Goal: Transaction & Acquisition: Subscribe to service/newsletter

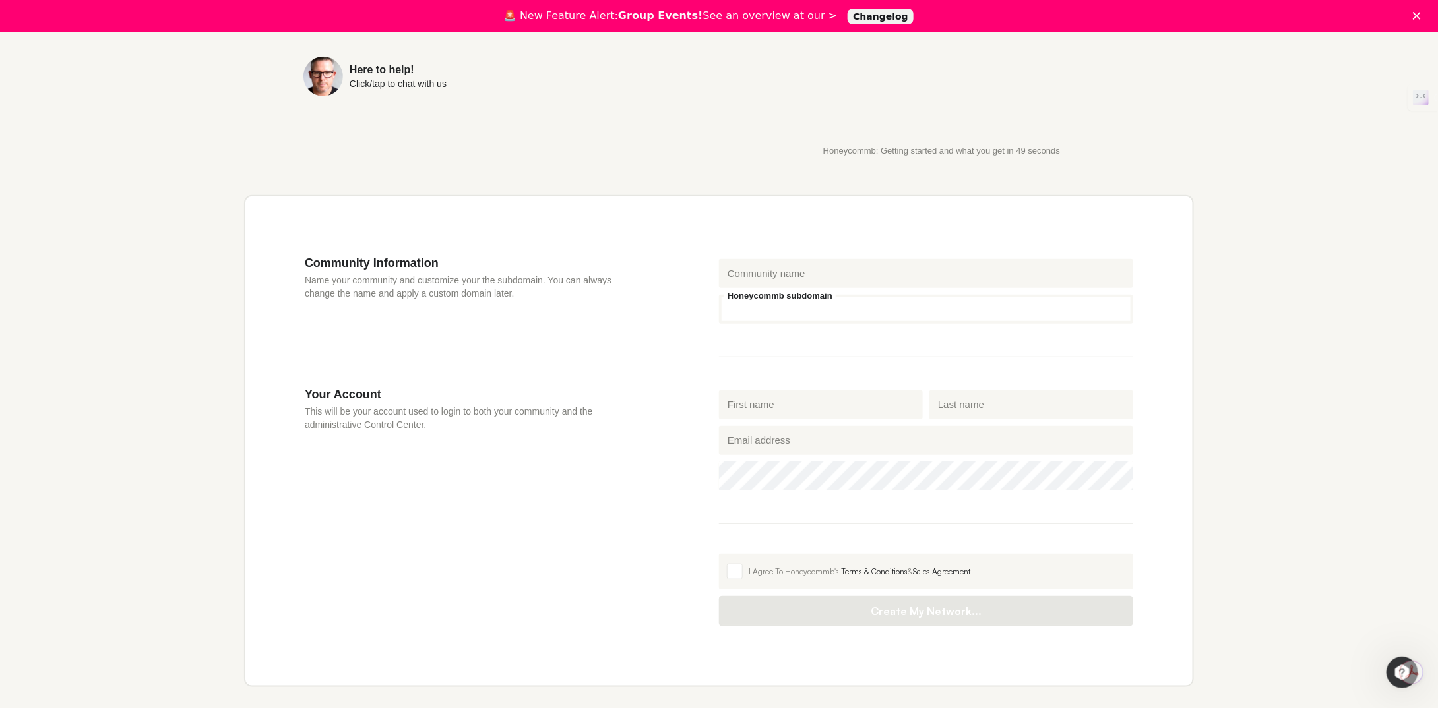
click at [864, 311] on input "Honeycommb subdomain" at bounding box center [926, 309] width 414 height 29
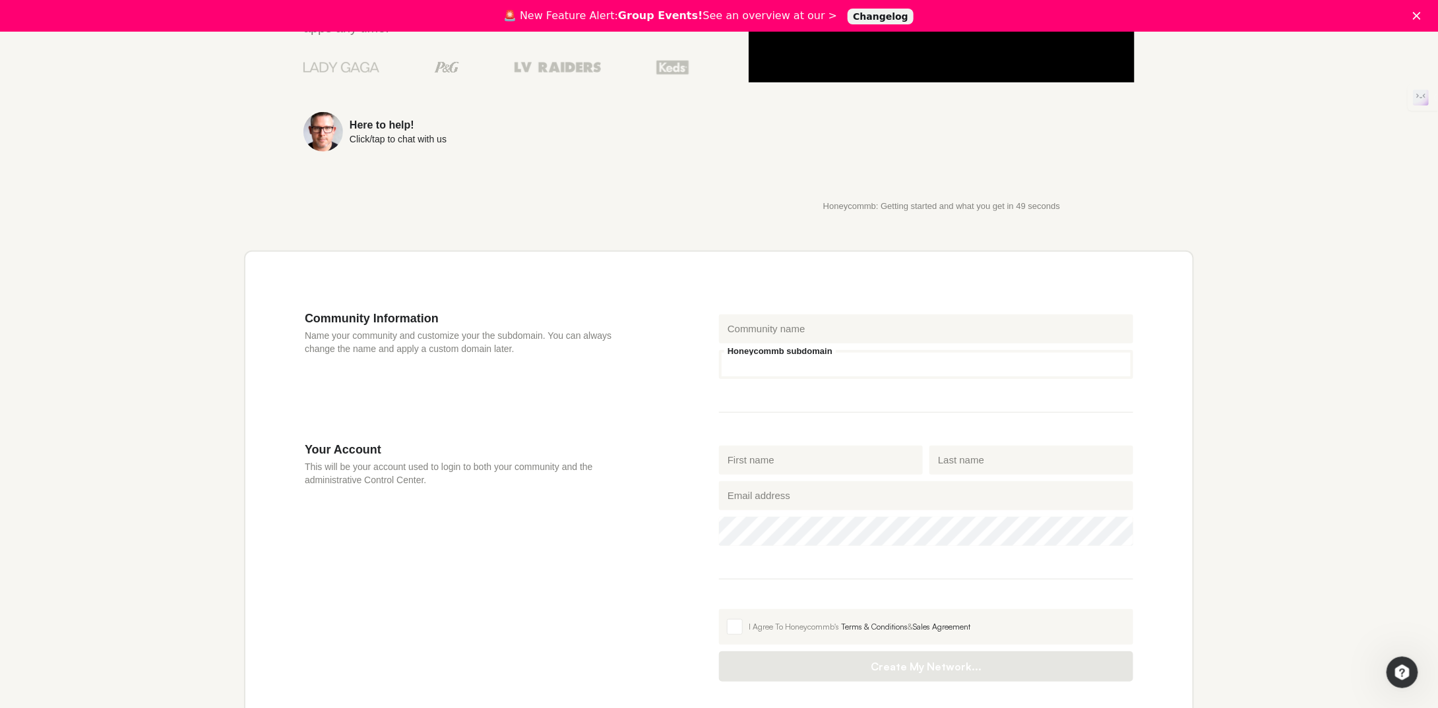
scroll to position [132, 0]
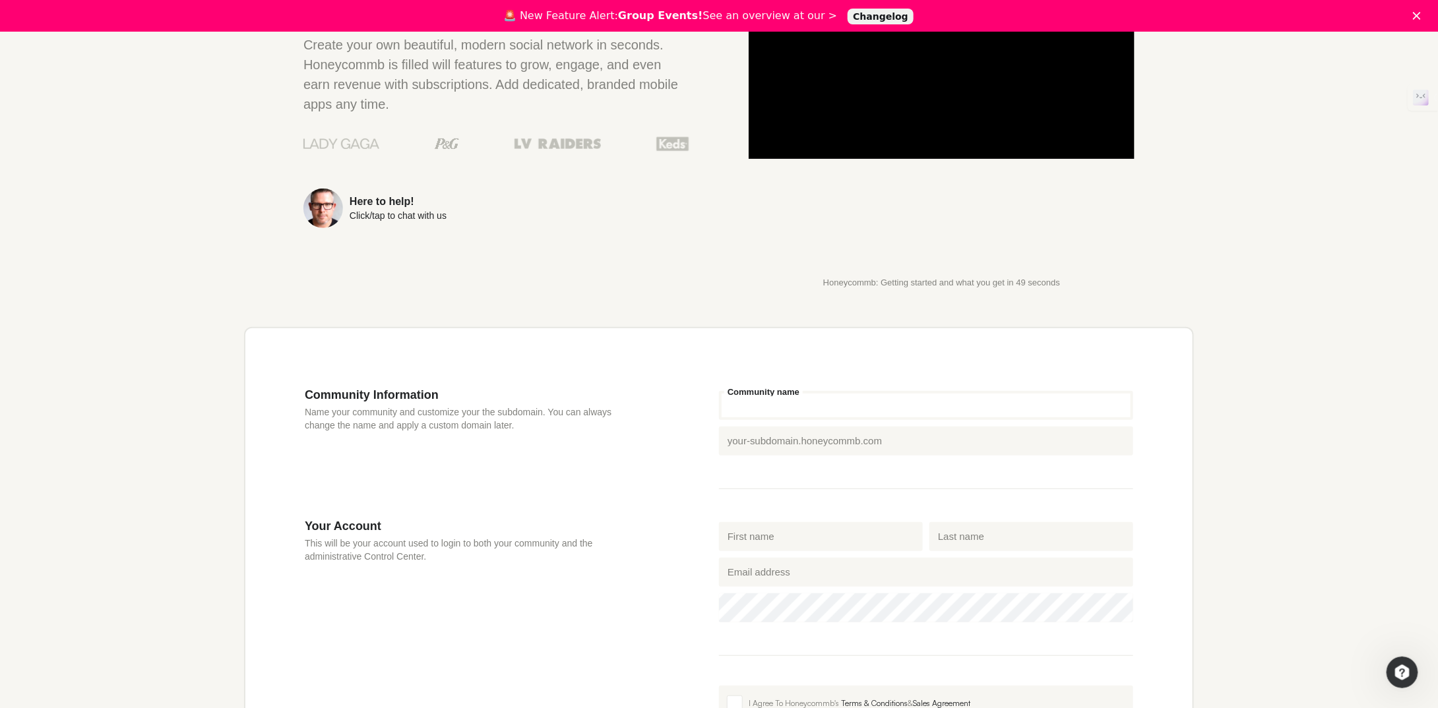
click at [768, 401] on input "Community name" at bounding box center [926, 405] width 414 height 29
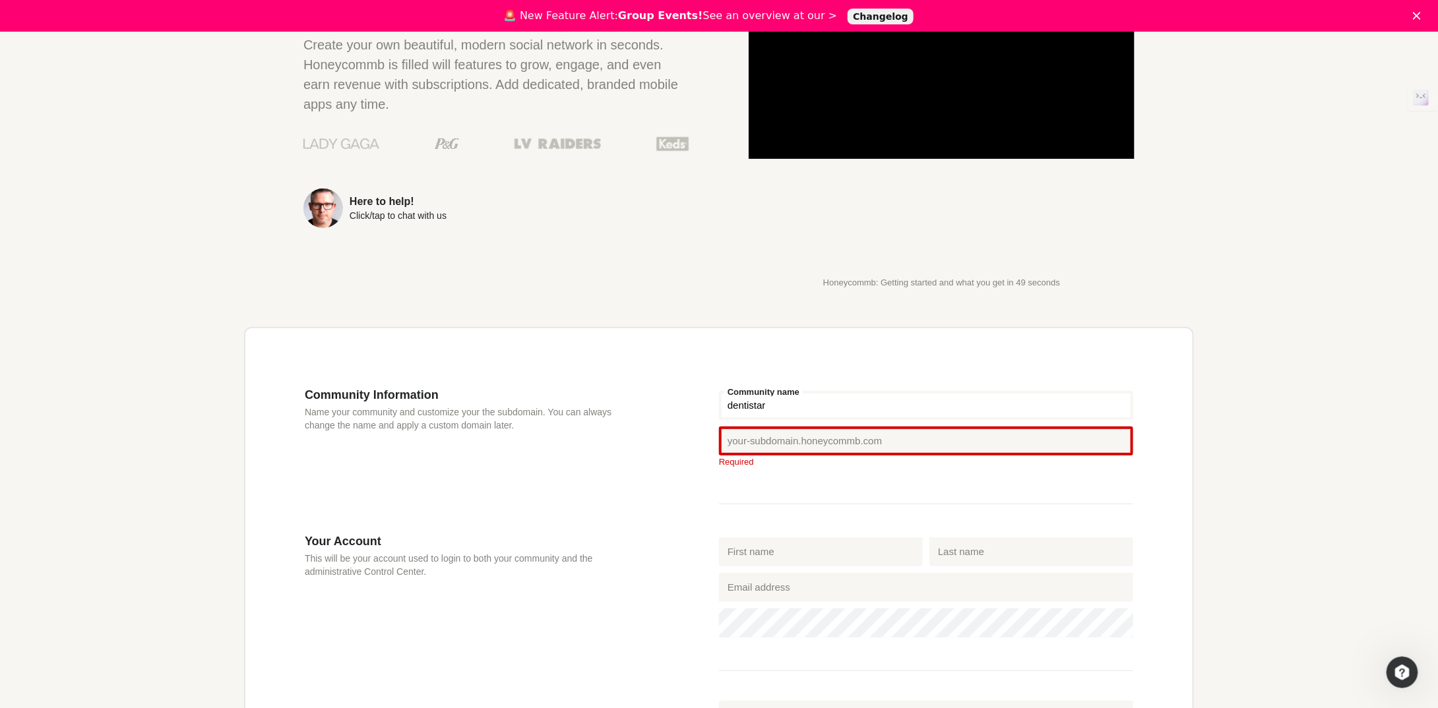
type input "dentistar"
click at [769, 365] on div "Community Information Name your community and customize your the subdomain. You…" at bounding box center [719, 580] width 950 height 507
click at [648, 414] on div "Community Information Name your community and customize your the subdomain. You…" at bounding box center [512, 461] width 414 height 146
click at [741, 438] on input "Honeycommb subdomain" at bounding box center [926, 441] width 414 height 29
click at [660, 423] on div "Community Information Name your community and customize your the subdomain. You…" at bounding box center [512, 461] width 414 height 146
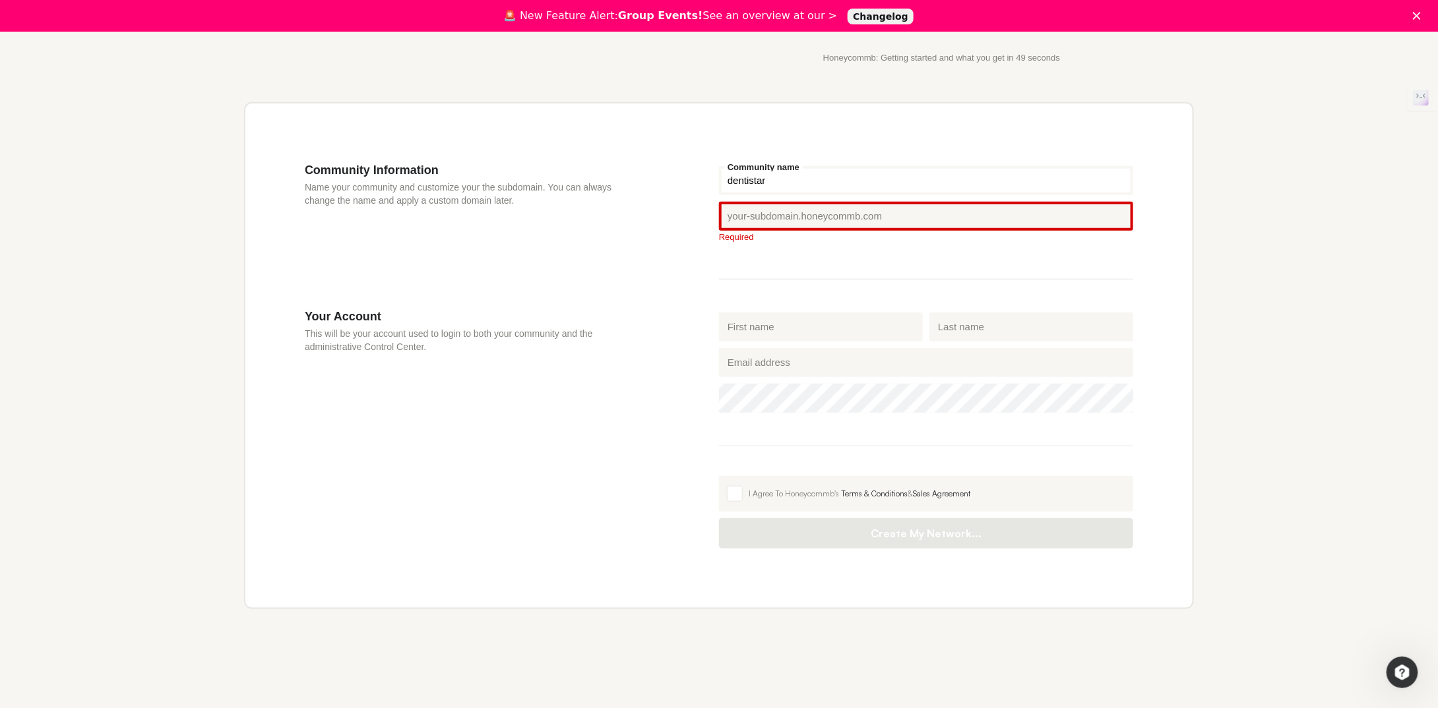
scroll to position [0, 0]
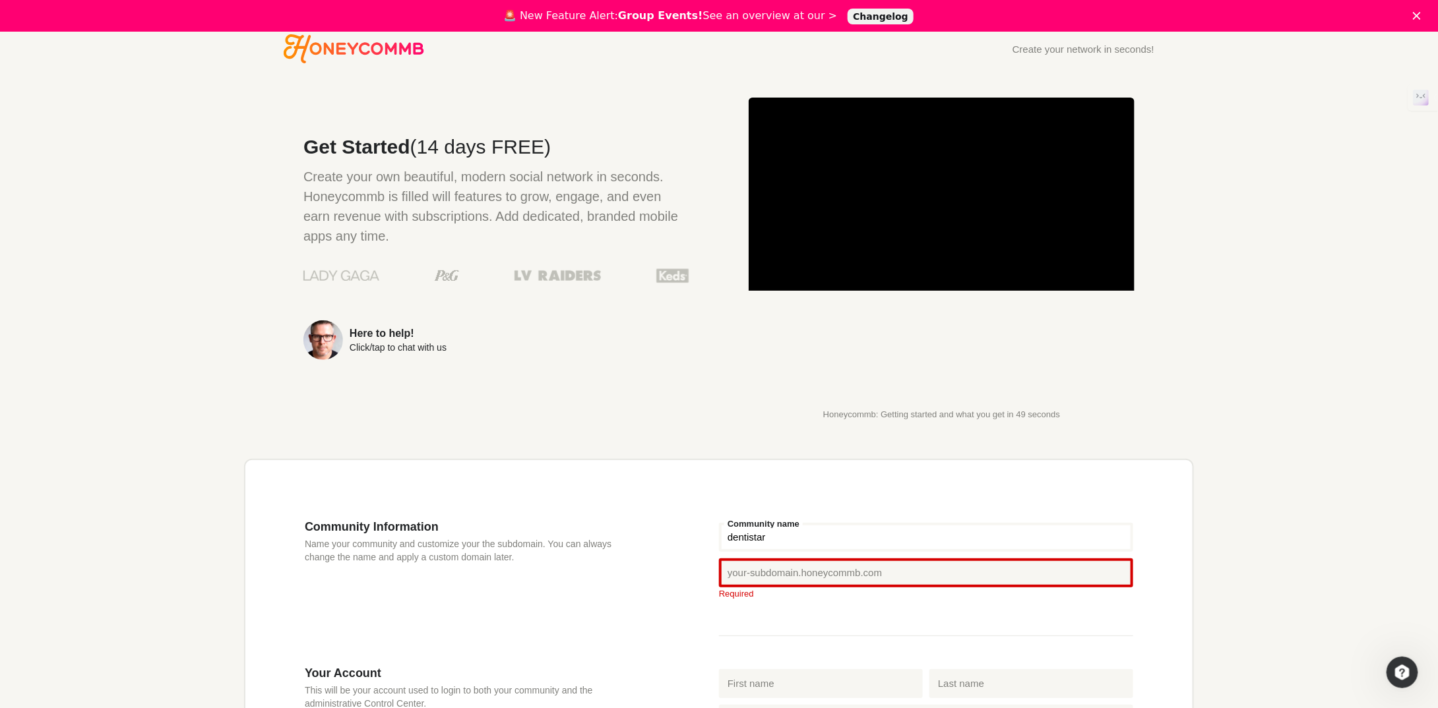
click at [328, 56] on icon "Honeycommb" at bounding box center [354, 48] width 140 height 29
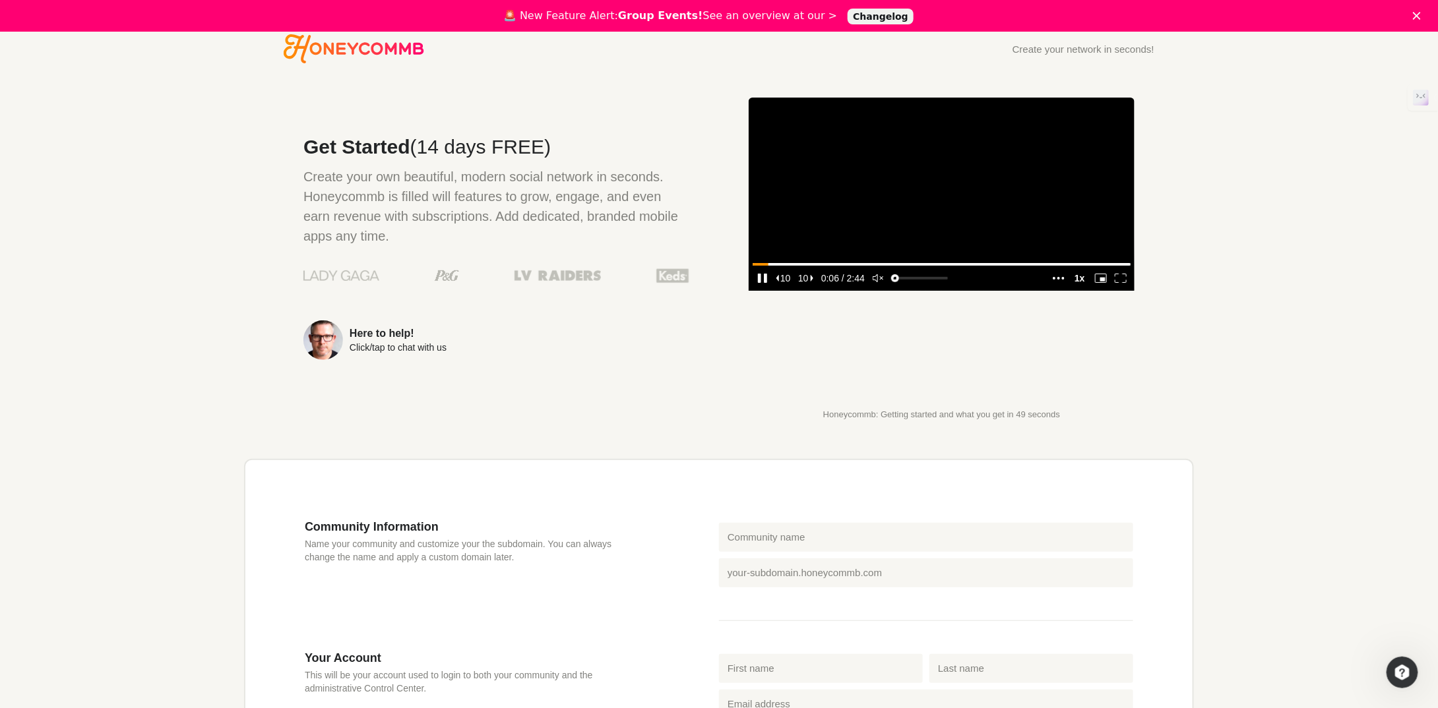
click at [1121, 283] on icon "enter fullscreen mode" at bounding box center [1121, 278] width 12 height 9
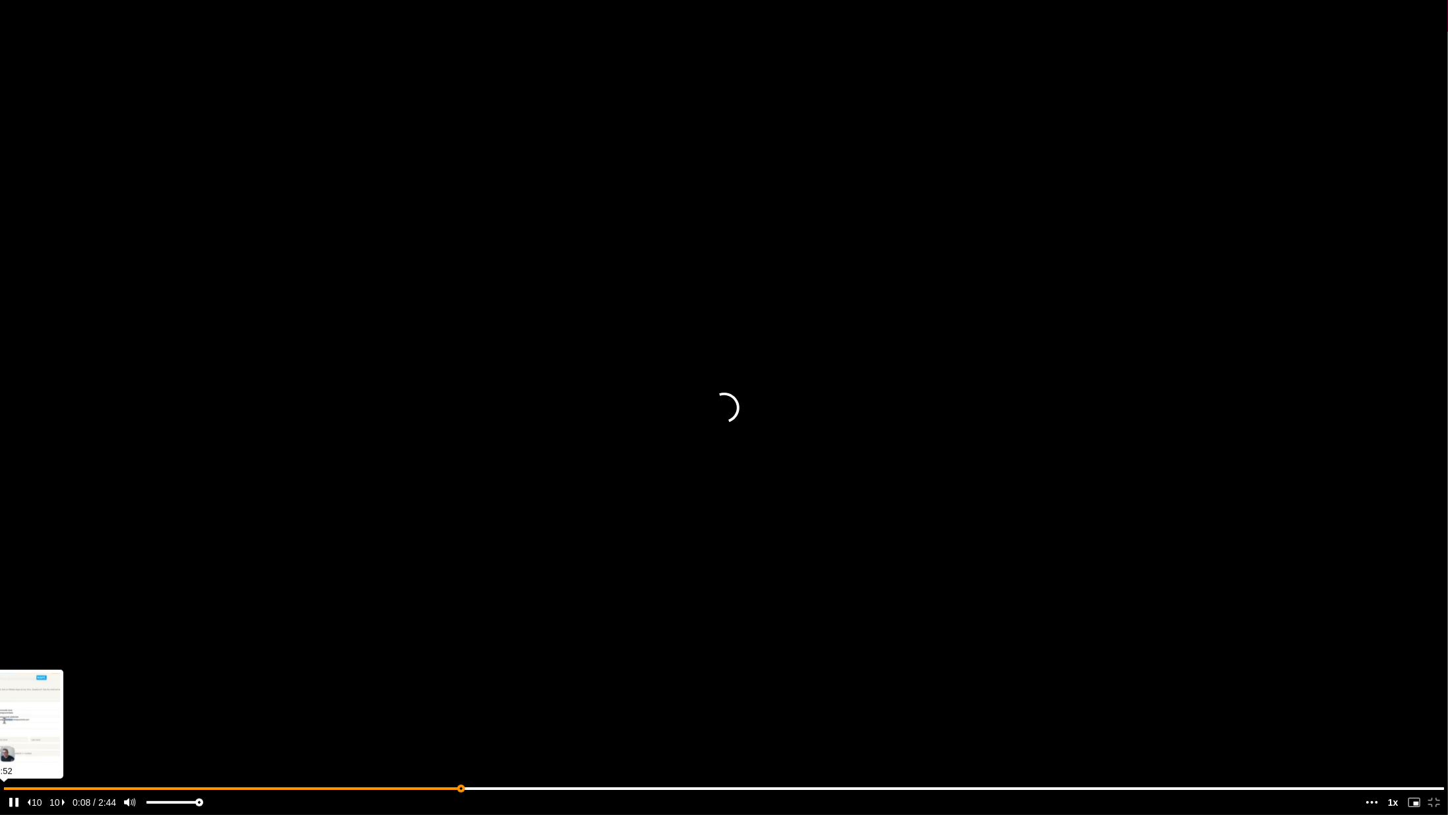
click at [460, 708] on input "seek" at bounding box center [724, 788] width 1440 height 16
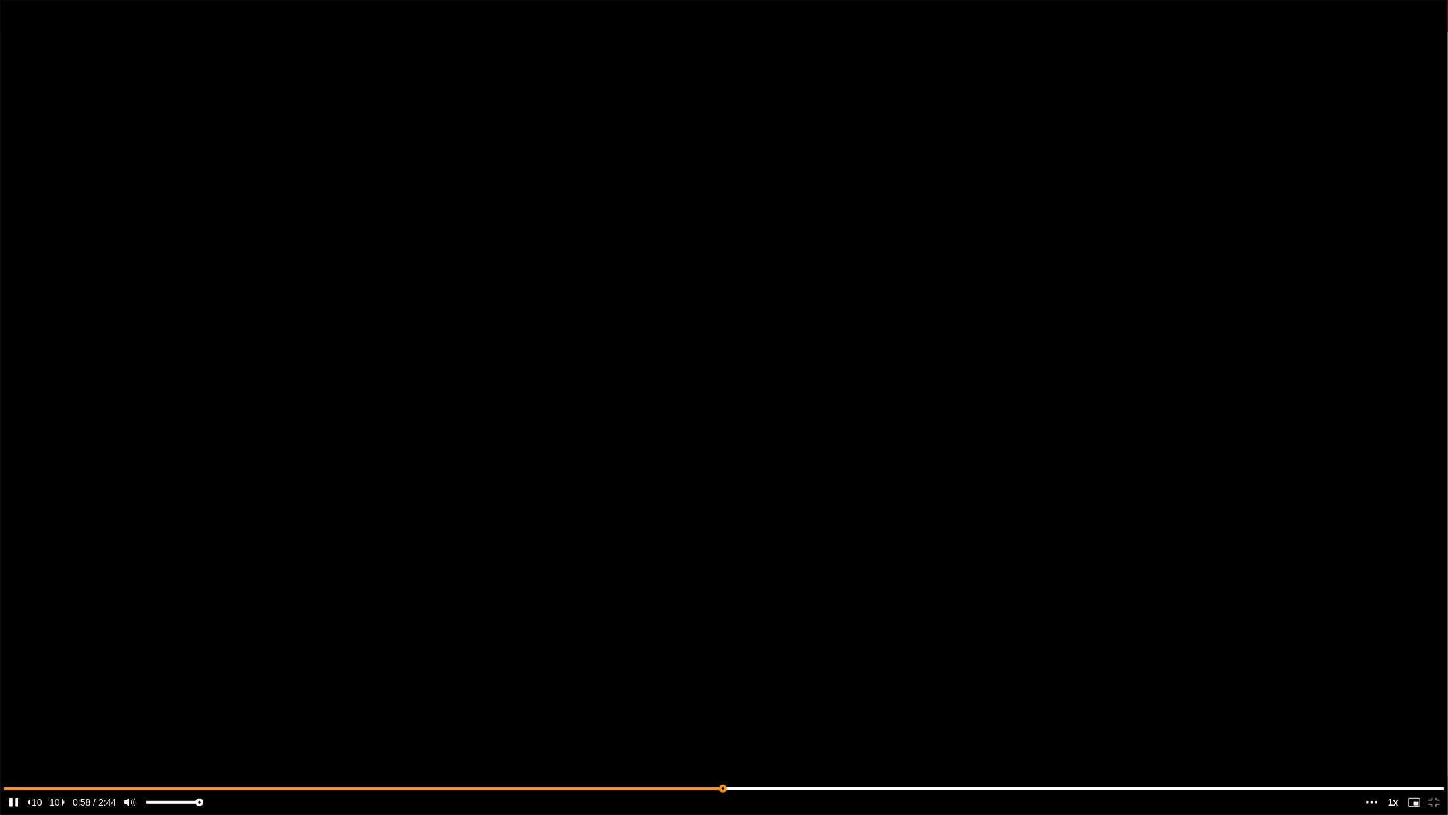
click at [723, 708] on input "seek" at bounding box center [724, 788] width 1440 height 16
click at [880, 708] on input "seek" at bounding box center [724, 788] width 1440 height 16
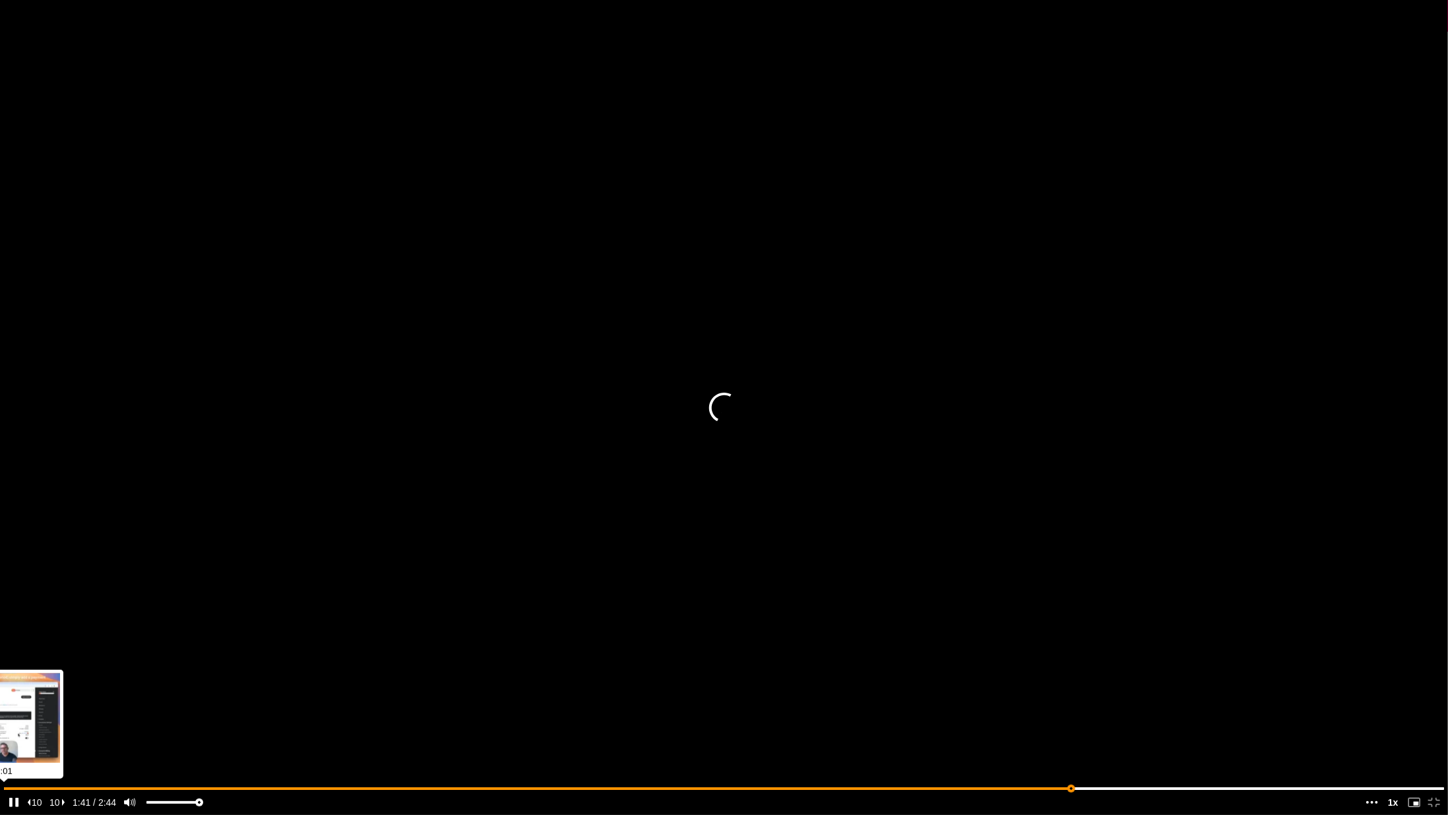
click at [1071, 708] on input "seek" at bounding box center [724, 788] width 1440 height 16
click at [1161, 708] on input "seek" at bounding box center [724, 788] width 1440 height 16
click at [1262, 708] on input "seek" at bounding box center [724, 788] width 1440 height 16
click at [1336, 708] on input "seek" at bounding box center [724, 788] width 1440 height 16
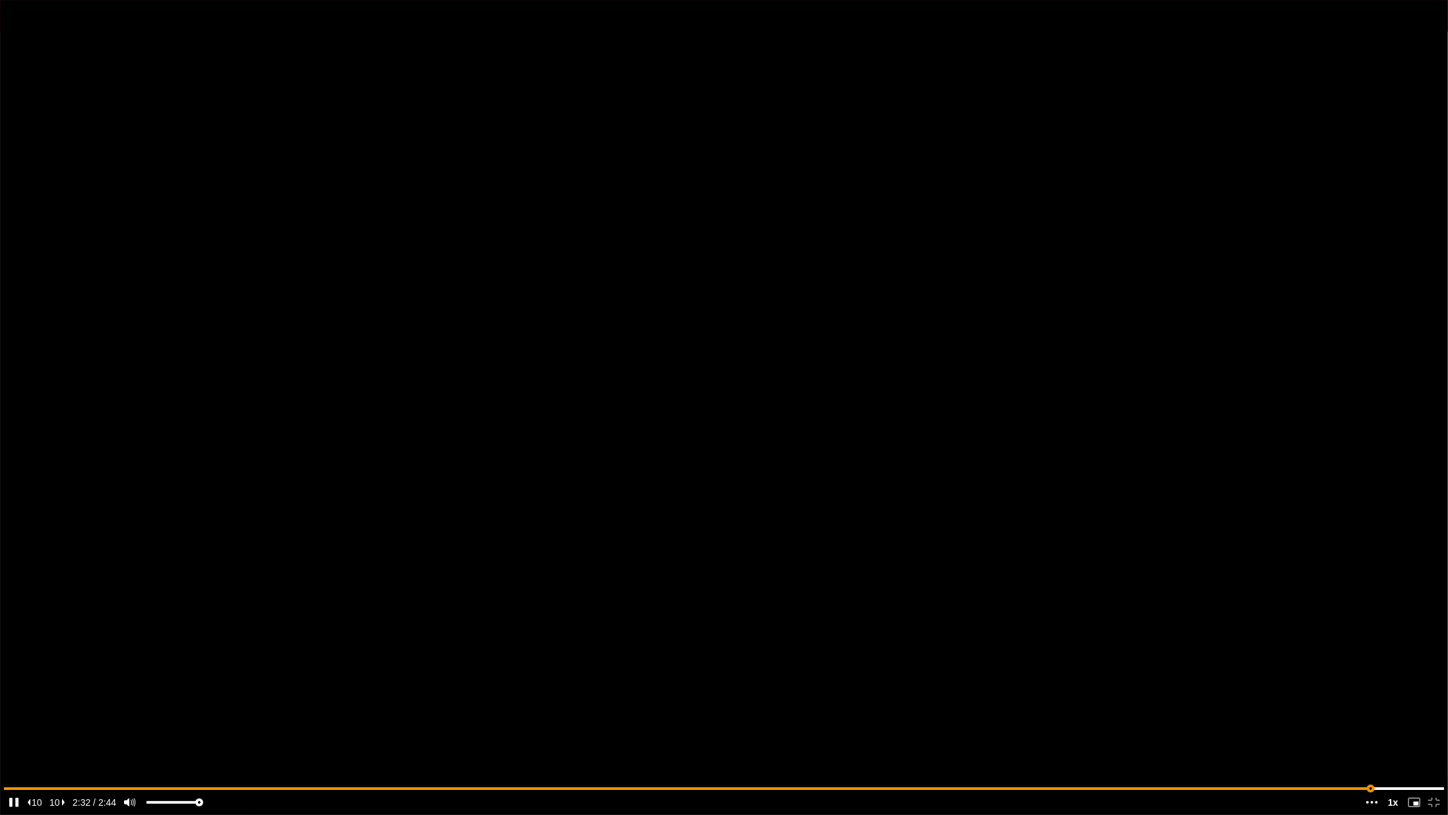
click at [1371, 708] on input "seek" at bounding box center [724, 788] width 1440 height 16
click at [1406, 708] on input "seek" at bounding box center [724, 788] width 1440 height 16
click at [838, 708] on input "seek" at bounding box center [724, 788] width 1440 height 16
click at [915, 504] on video at bounding box center [724, 407] width 1448 height 815
click at [914, 708] on input "seek" at bounding box center [724, 788] width 1440 height 16
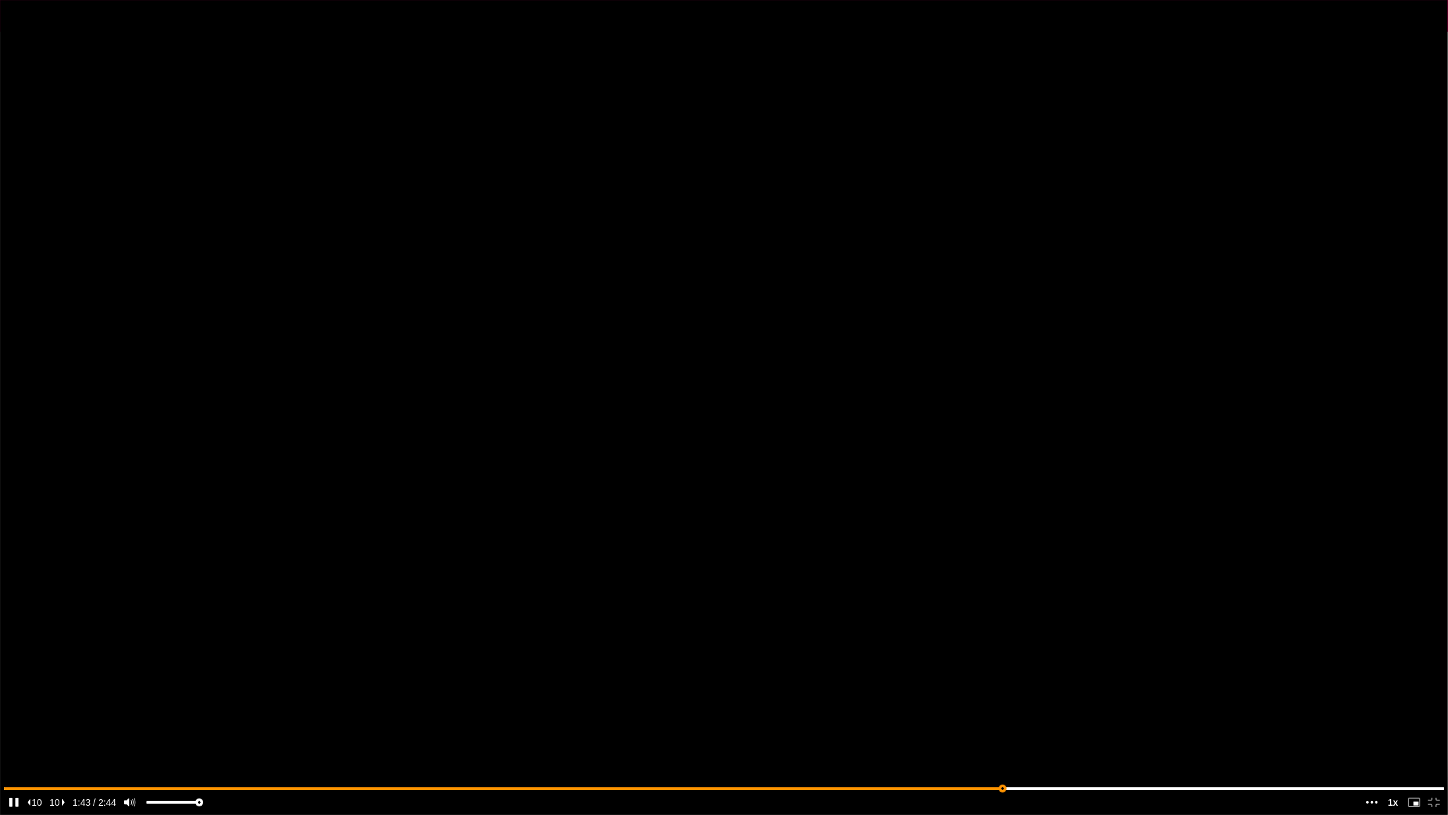
click at [1002, 708] on input "seek" at bounding box center [724, 788] width 1440 height 16
click at [1149, 708] on input "seek" at bounding box center [724, 788] width 1440 height 16
click at [1328, 708] on input "seek" at bounding box center [724, 788] width 1440 height 16
click at [322, 708] on input "seek" at bounding box center [724, 788] width 1440 height 16
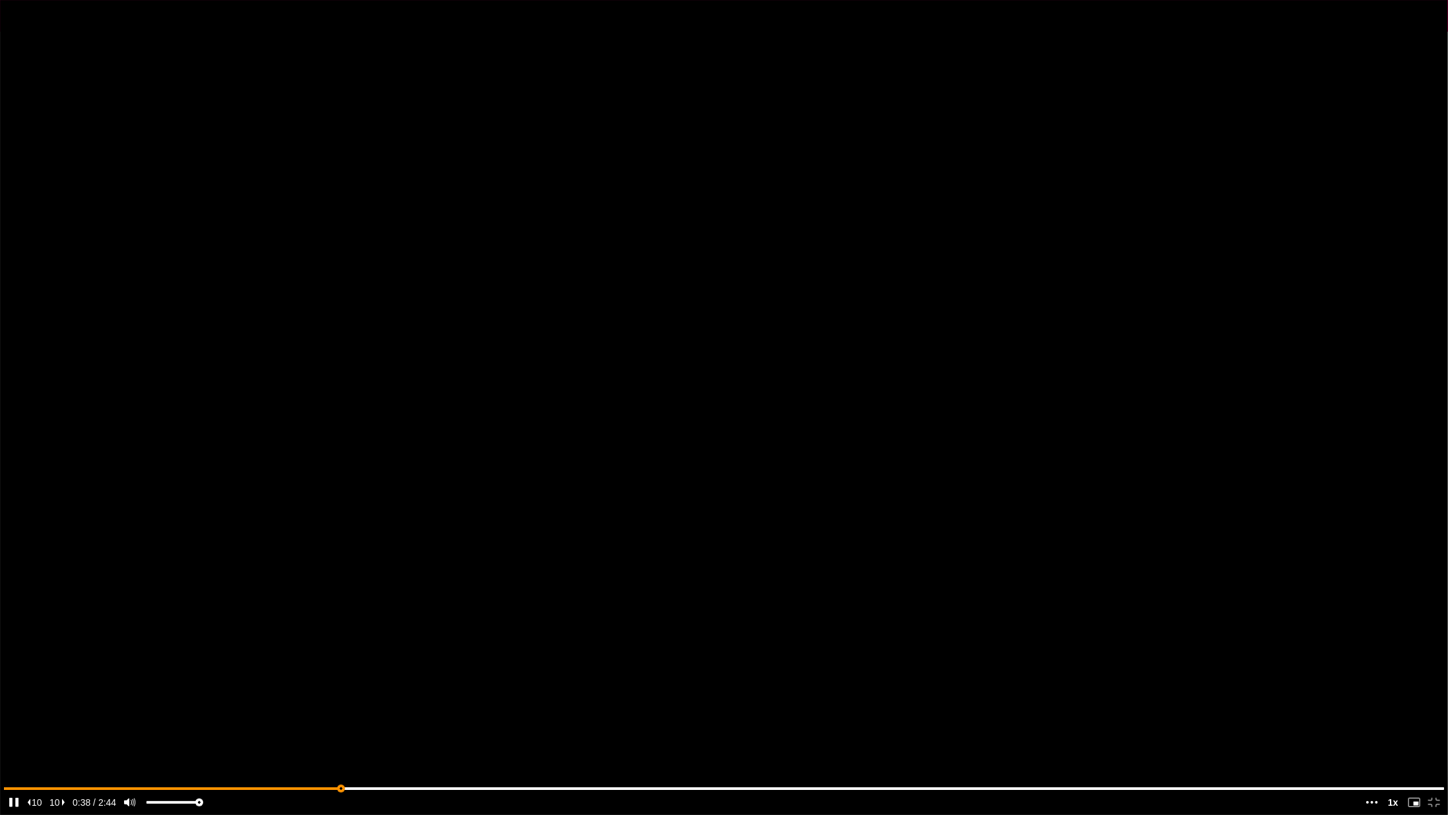
click at [376, 708] on input "seek" at bounding box center [724, 788] width 1440 height 16
click at [425, 708] on input "seek" at bounding box center [724, 788] width 1440 height 16
click at [530, 708] on input "seek" at bounding box center [724, 788] width 1440 height 16
click at [596, 708] on input "seek" at bounding box center [724, 788] width 1440 height 16
click at [634, 708] on input "seek" at bounding box center [724, 788] width 1440 height 16
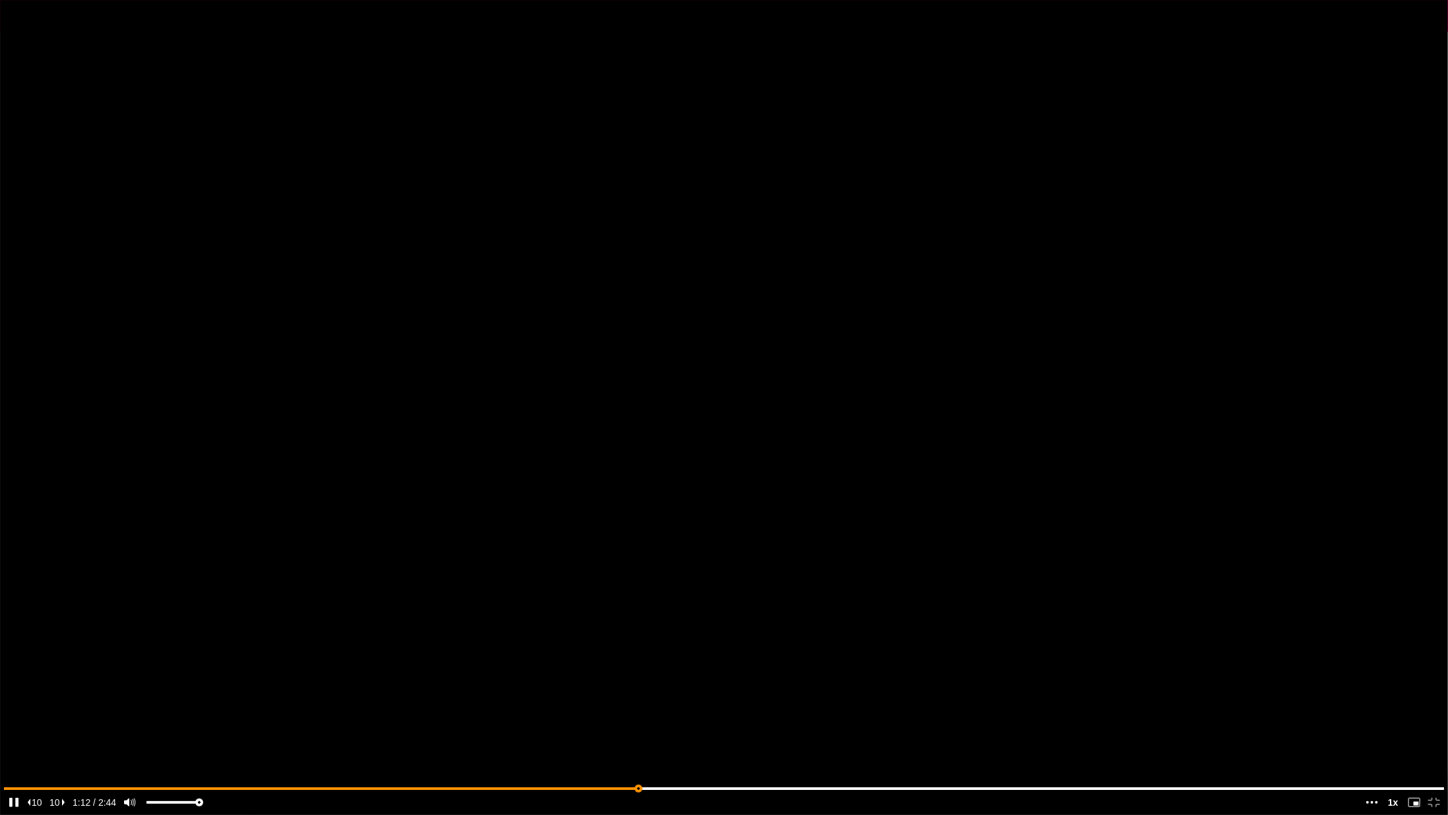
type input "0.44059307268907"
click at [685, 708] on input "seek" at bounding box center [724, 788] width 1440 height 16
